Goal: Browse casually

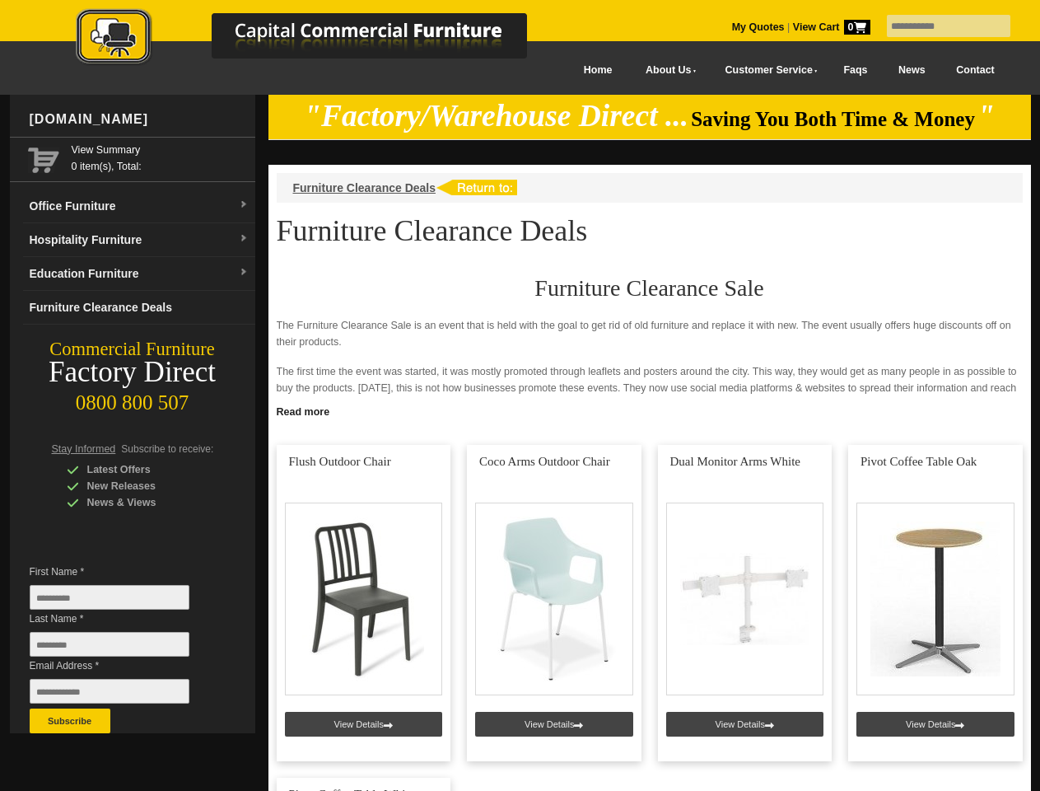
click at [938, 26] on input "text" at bounding box center [949, 26] width 124 height 22
click at [122, 648] on input "Last Name *" at bounding box center [110, 644] width 160 height 25
click at [70, 721] on button "Subscribe" at bounding box center [70, 720] width 81 height 25
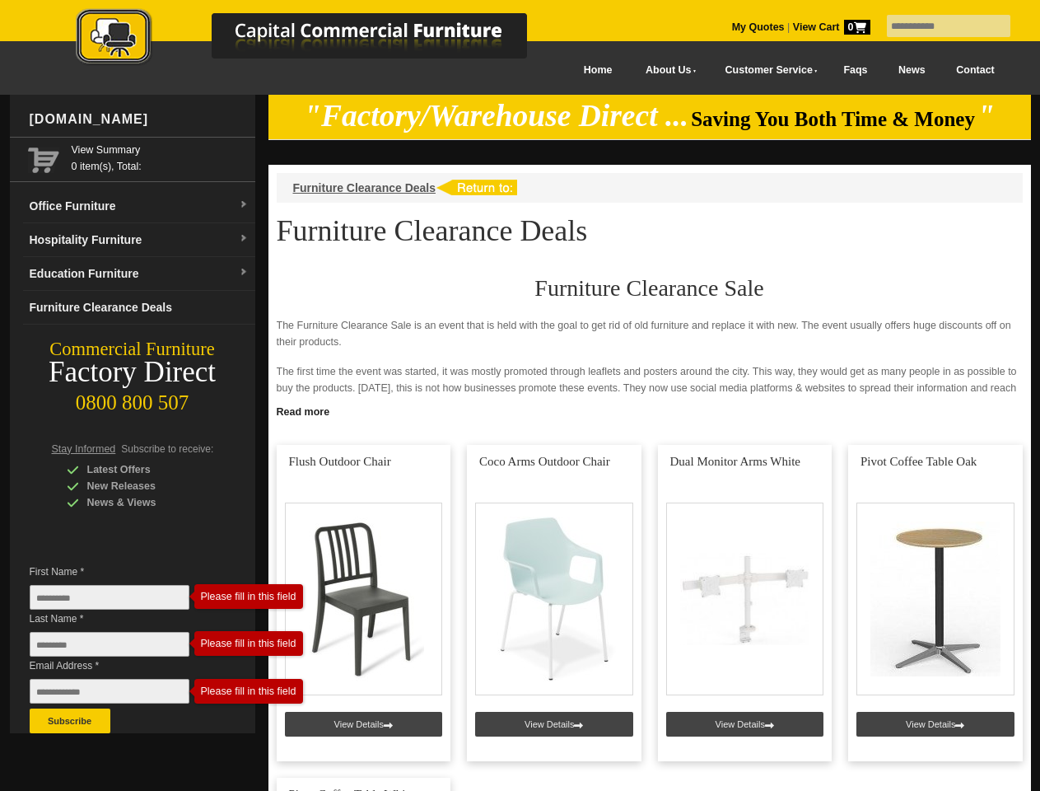
click at [650, 410] on link "Read more" at bounding box center [650, 410] width 763 height 21
